Goal: Transaction & Acquisition: Purchase product/service

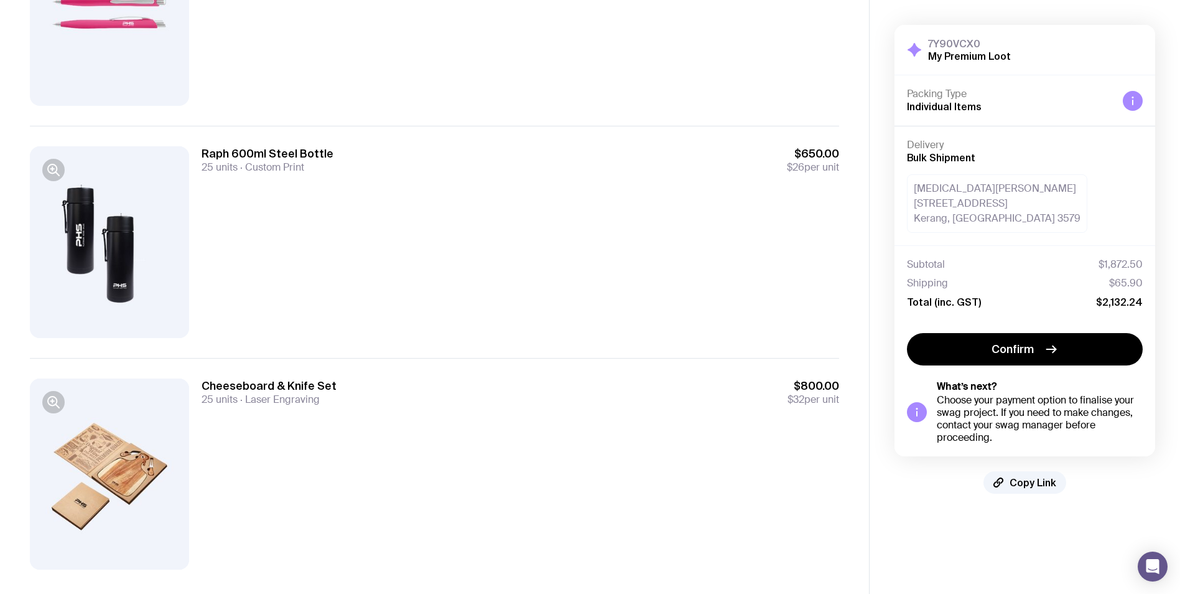
scroll to position [483, 0]
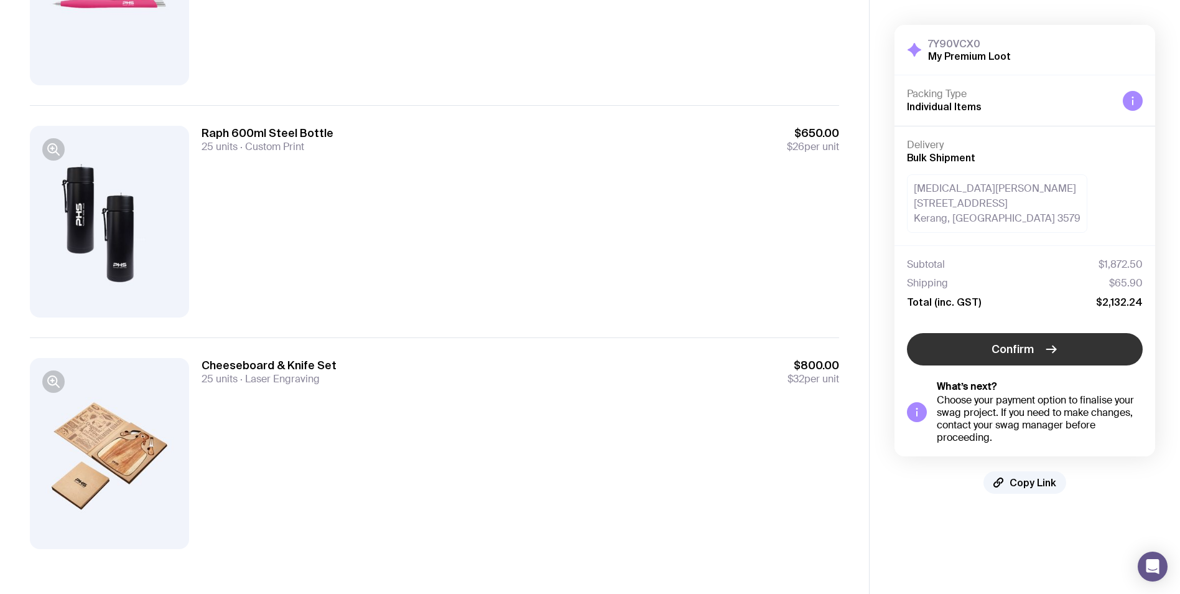
click at [1009, 353] on span "Confirm" at bounding box center [1013, 349] width 42 height 15
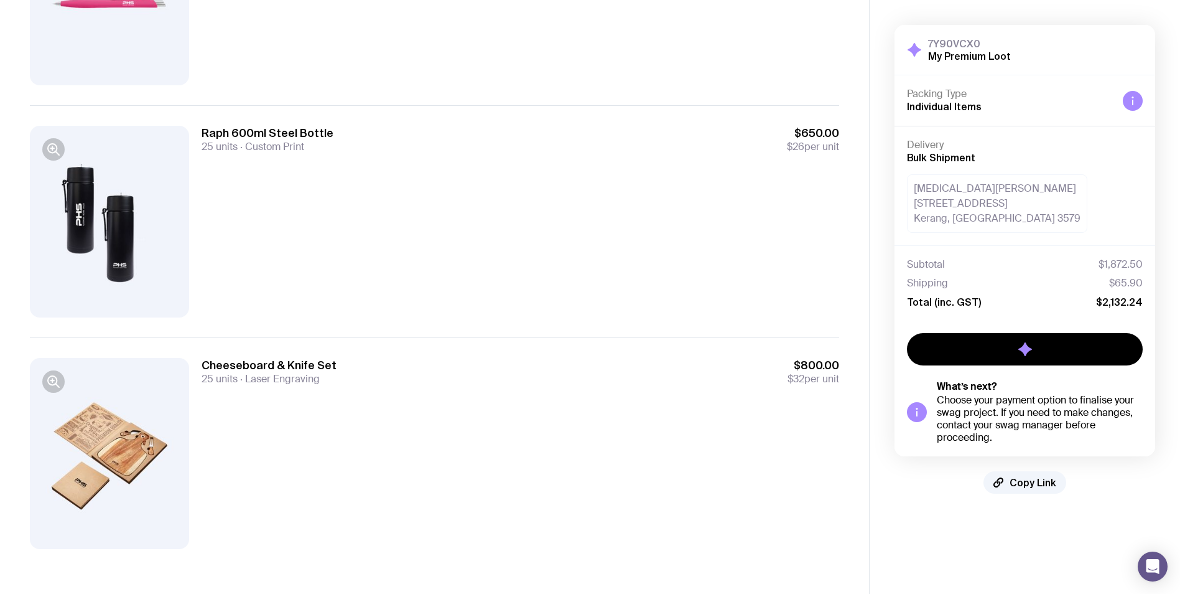
scroll to position [0, 0]
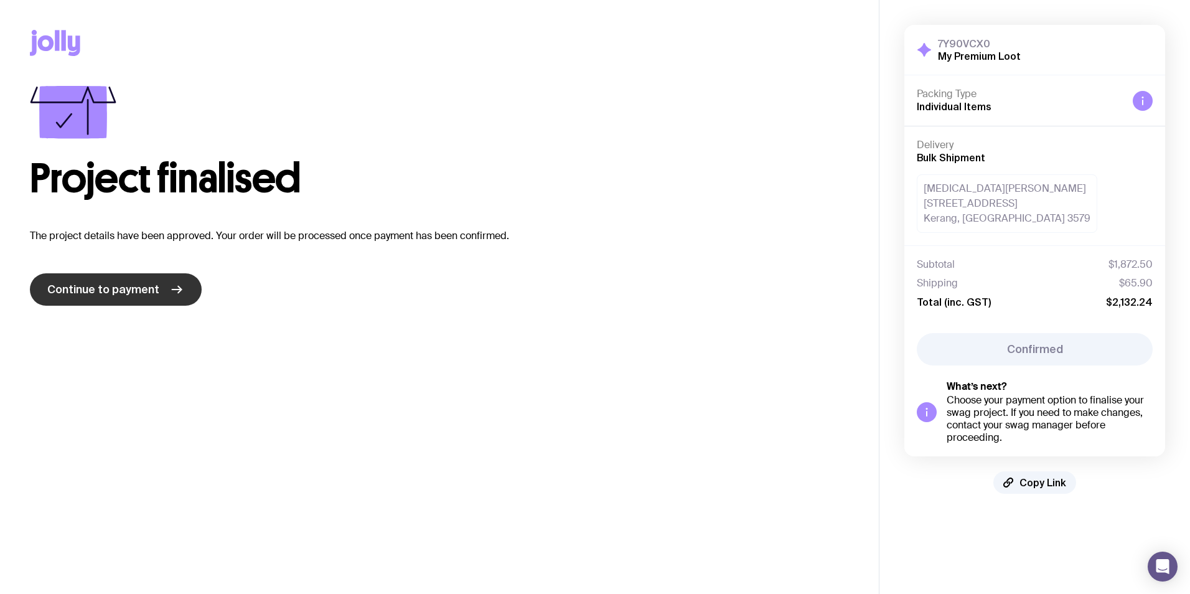
click at [156, 297] on link "Continue to payment" at bounding box center [116, 289] width 172 height 32
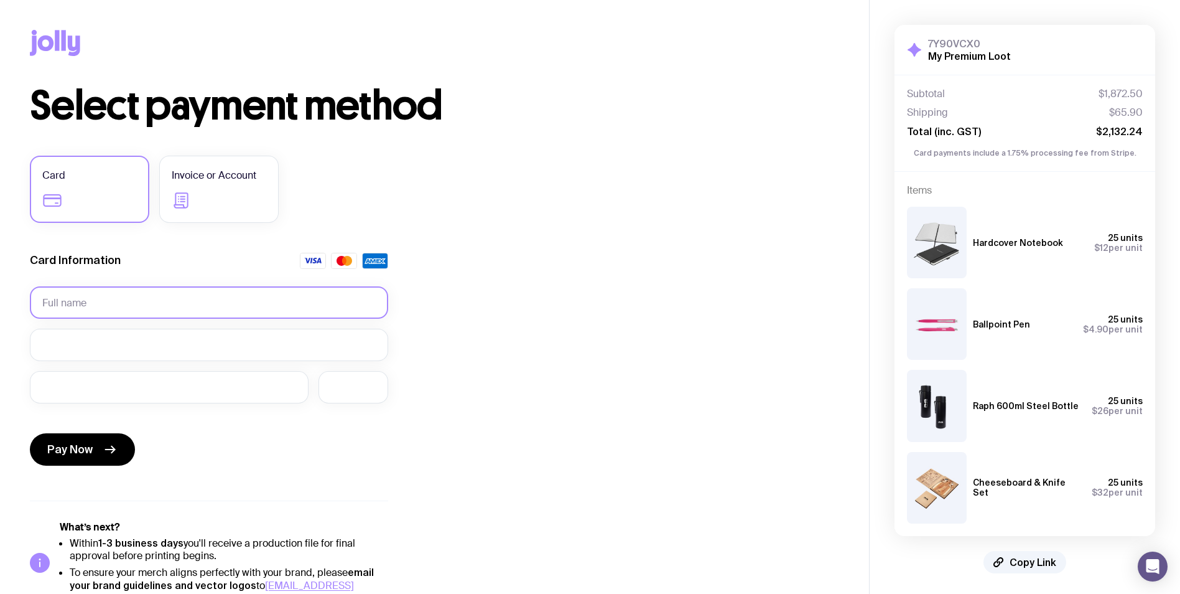
click at [98, 297] on input "text" at bounding box center [209, 302] width 358 height 32
type input "[MEDICAL_DATA][PERSON_NAME]"
click at [336, 393] on iframe at bounding box center [353, 387] width 45 height 12
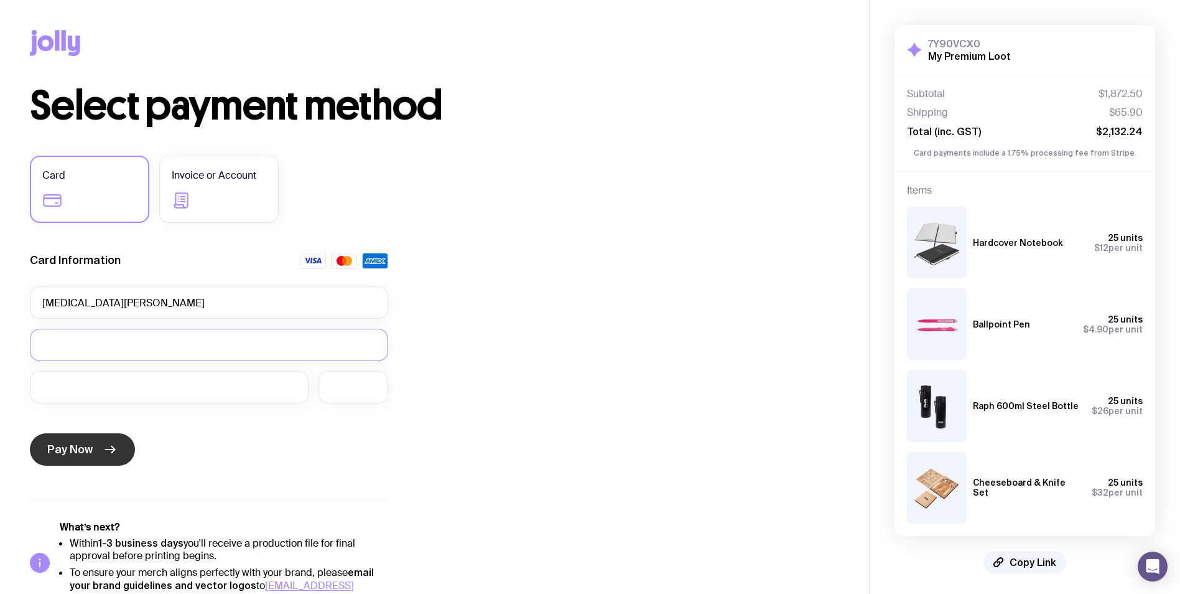
click at [76, 455] on span "Pay Now" at bounding box center [69, 449] width 45 height 15
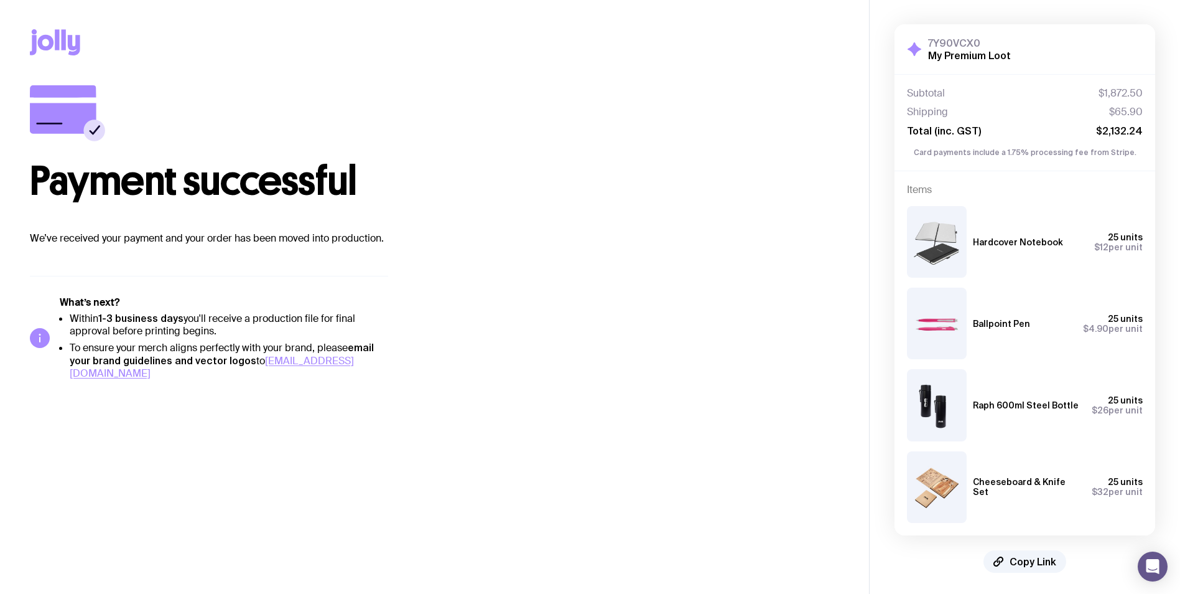
scroll to position [4, 0]
